Goal: Transaction & Acquisition: Book appointment/travel/reservation

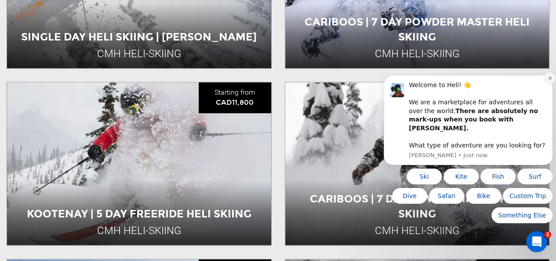
click at [547, 84] on button "Dismiss notification" at bounding box center [549, 77] width 11 height 11
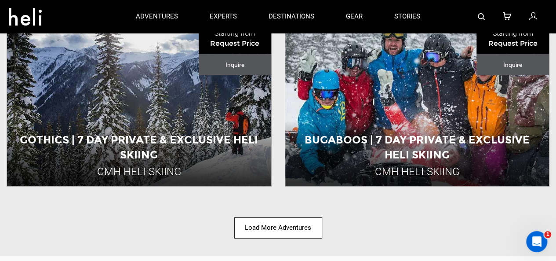
scroll to position [1135, 0]
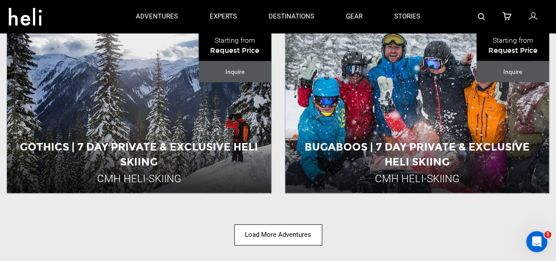
click at [279, 236] on button "Load More Adventures" at bounding box center [278, 234] width 88 height 21
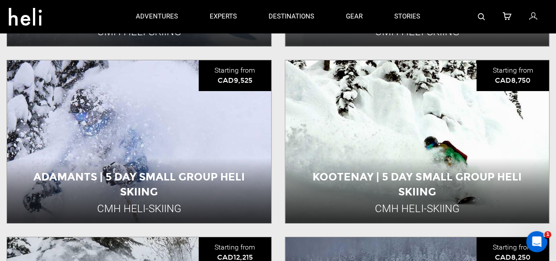
scroll to position [1458, 0]
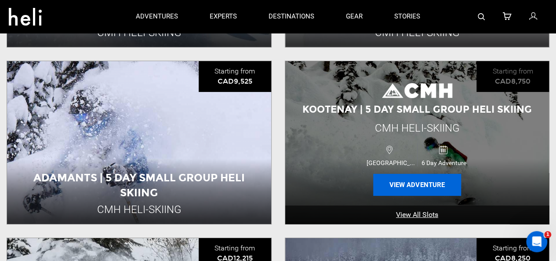
click at [400, 180] on button "View Adventure" at bounding box center [417, 185] width 88 height 22
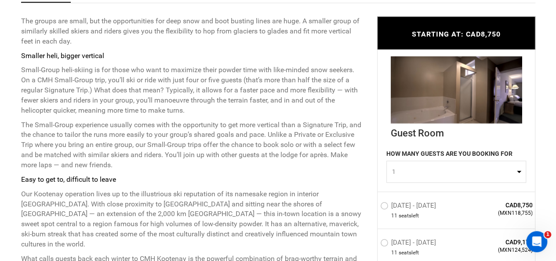
scroll to position [374, 0]
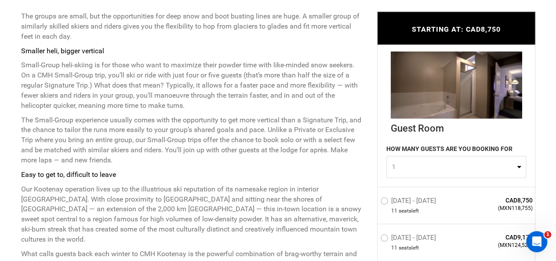
click at [442, 173] on button "1" at bounding box center [457, 167] width 140 height 22
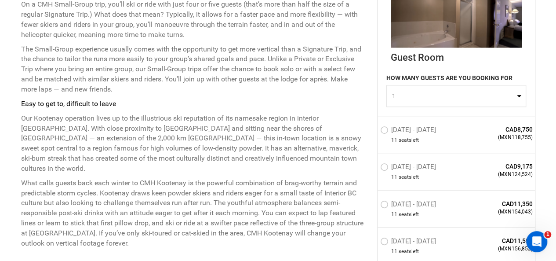
scroll to position [446, 0]
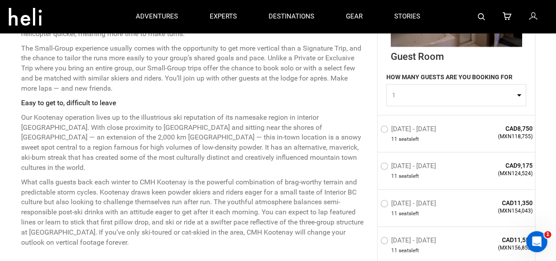
click at [470, 97] on span "1" at bounding box center [453, 95] width 123 height 9
click at [391, 128] on span "6" at bounding box center [393, 129] width 4 height 9
select select "6"
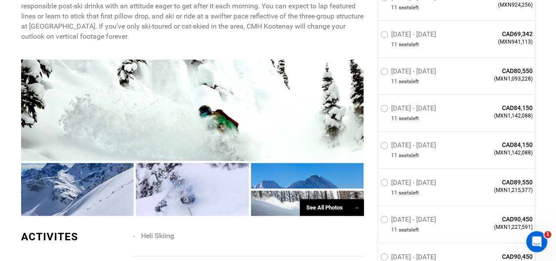
scroll to position [662, 0]
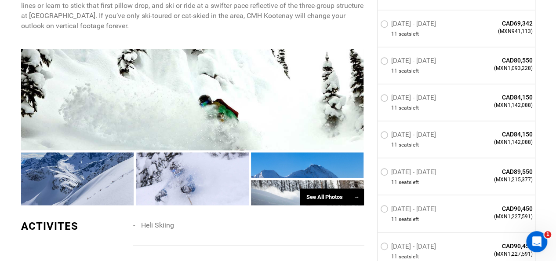
click at [305, 188] on div "See All Photos →" at bounding box center [332, 196] width 64 height 17
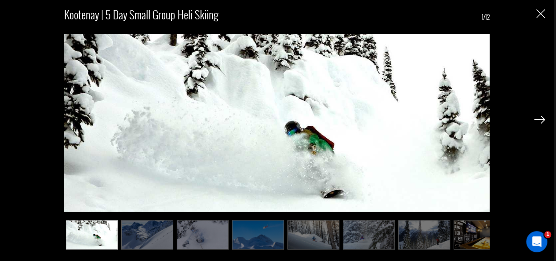
click at [539, 118] on img at bounding box center [539, 120] width 11 height 8
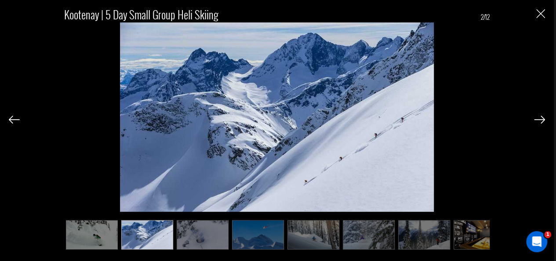
click at [539, 118] on img at bounding box center [539, 120] width 11 height 8
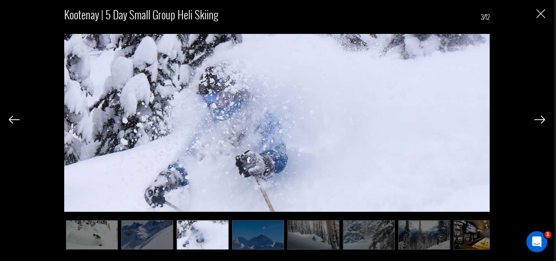
click at [539, 118] on img at bounding box center [539, 120] width 11 height 8
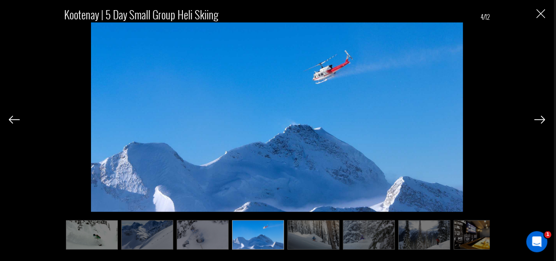
click at [539, 118] on img at bounding box center [539, 120] width 11 height 8
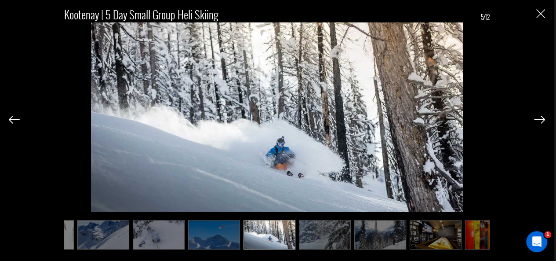
click at [539, 118] on img at bounding box center [539, 120] width 11 height 8
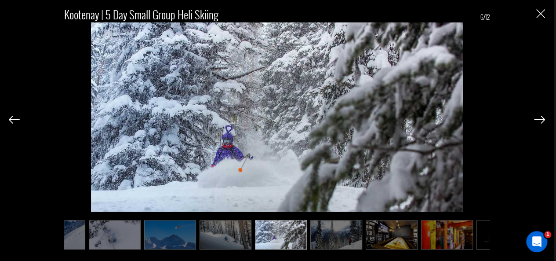
click at [539, 118] on img at bounding box center [539, 120] width 11 height 8
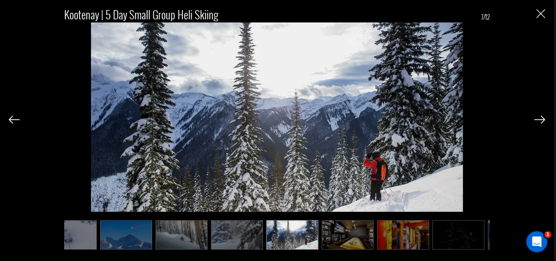
click at [539, 118] on img at bounding box center [539, 120] width 11 height 8
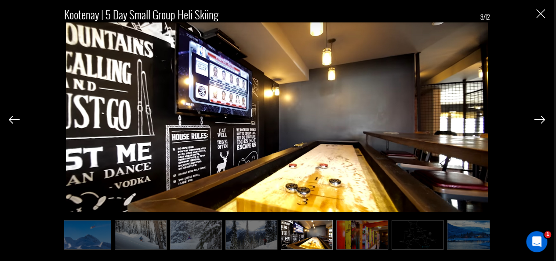
scroll to position [0, 176]
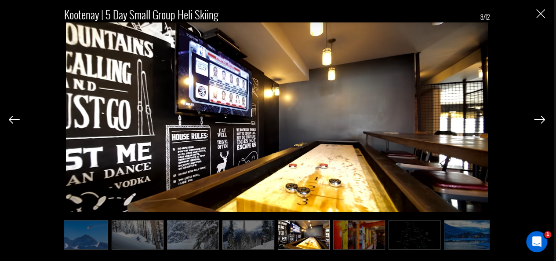
click at [539, 118] on img at bounding box center [539, 120] width 11 height 8
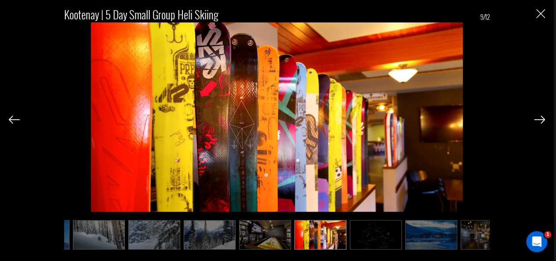
scroll to position [0, 220]
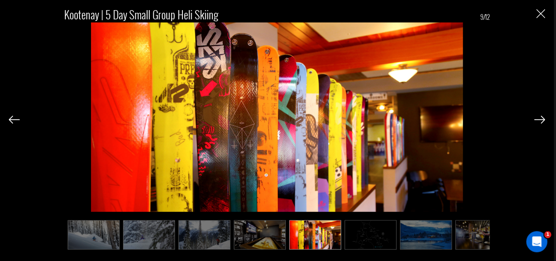
click at [539, 118] on img at bounding box center [539, 120] width 11 height 8
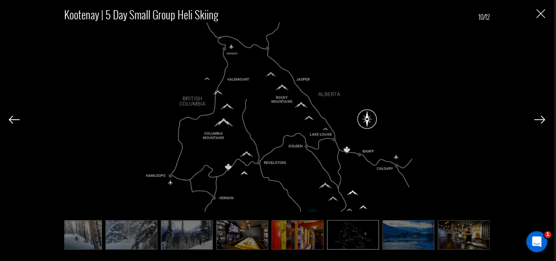
scroll to position [0, 239]
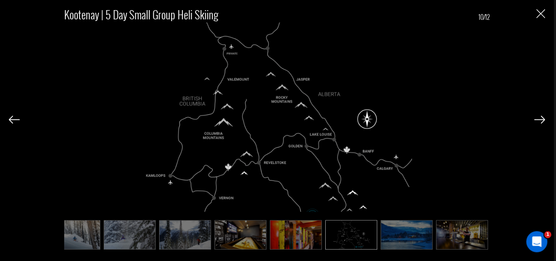
click at [539, 118] on img at bounding box center [539, 120] width 11 height 8
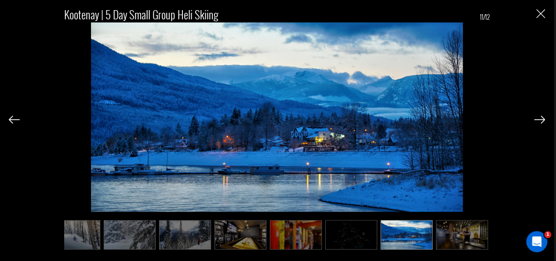
click at [539, 118] on img at bounding box center [539, 120] width 11 height 8
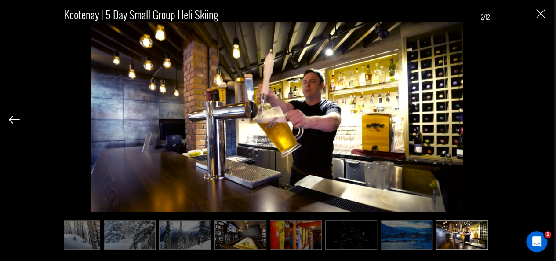
click at [539, 118] on div "Kootenay | 5 Day Small Group Heli Skiing 12/12" at bounding box center [277, 124] width 536 height 248
click at [539, 12] on img "Close" at bounding box center [540, 13] width 9 height 9
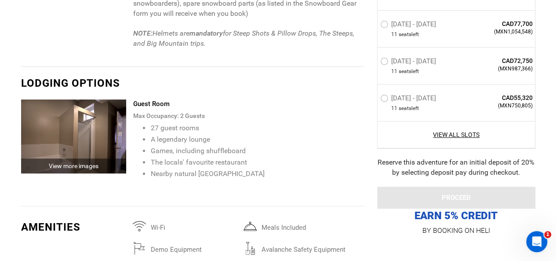
scroll to position [1784, 0]
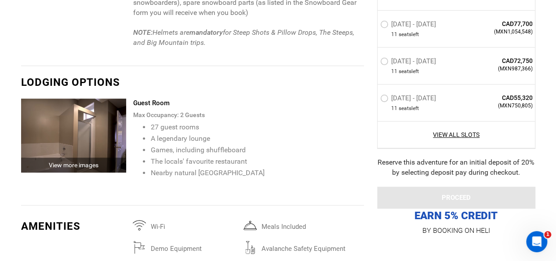
click at [67, 114] on img at bounding box center [74, 135] width 106 height 74
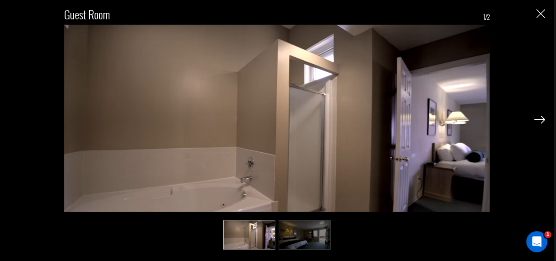
scroll to position [0, 0]
click at [319, 244] on img at bounding box center [305, 234] width 52 height 29
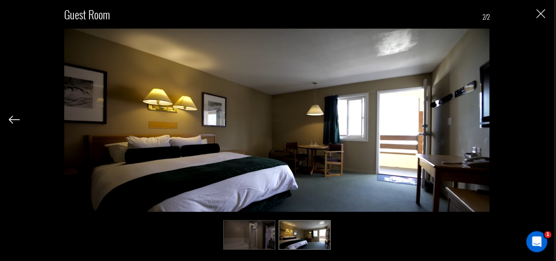
click at [542, 15] on img "Close" at bounding box center [540, 13] width 9 height 9
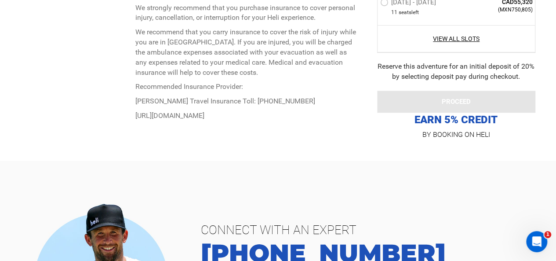
scroll to position [3558, 0]
